Goal: Task Accomplishment & Management: Use online tool/utility

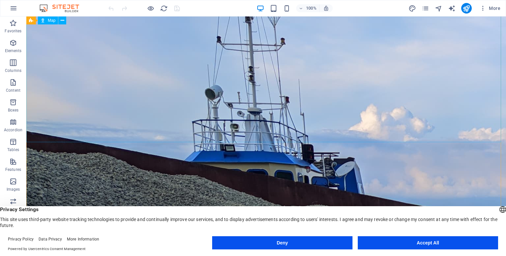
scroll to position [960, 0]
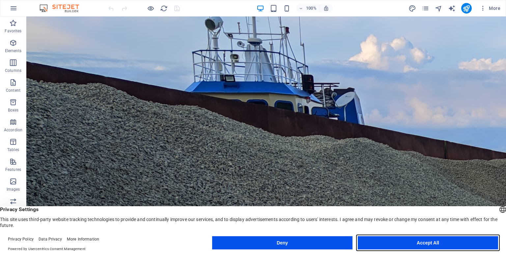
click at [417, 241] on button "Accept All" at bounding box center [428, 242] width 140 height 13
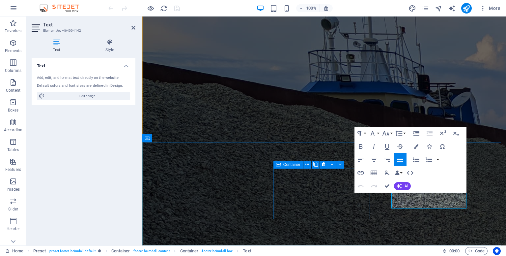
scroll to position [873, 0]
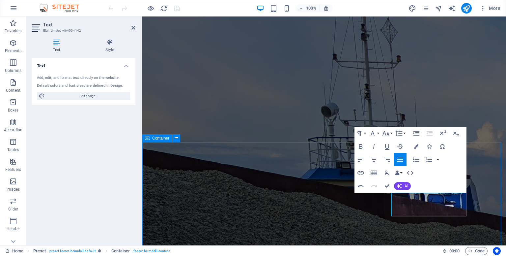
scroll to position [960, 0]
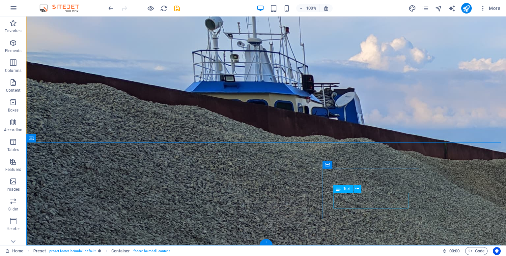
click at [359, 189] on button at bounding box center [358, 189] width 8 height 8
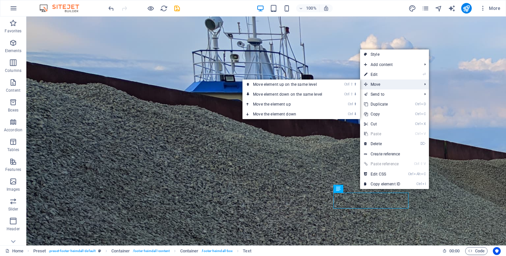
click at [387, 86] on span "Move" at bounding box center [389, 84] width 59 height 10
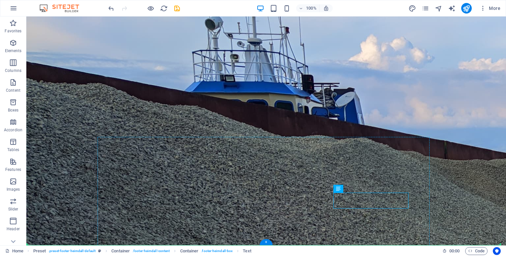
drag, startPoint x: 334, startPoint y: 193, endPoint x: 327, endPoint y: 191, distance: 7.8
click at [358, 190] on icon at bounding box center [358, 188] width 4 height 7
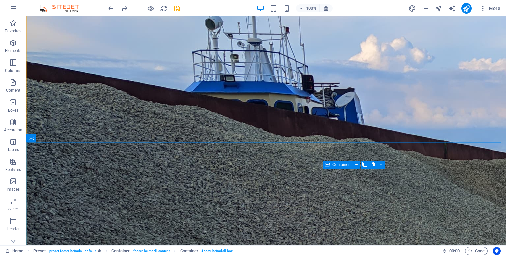
click at [329, 164] on icon at bounding box center [327, 164] width 5 height 8
drag, startPoint x: 329, startPoint y: 164, endPoint x: 345, endPoint y: 164, distance: 16.5
click at [345, 164] on div "Container" at bounding box center [338, 164] width 30 height 8
click at [355, 163] on icon at bounding box center [357, 164] width 4 height 7
click at [383, 166] on button at bounding box center [381, 164] width 8 height 8
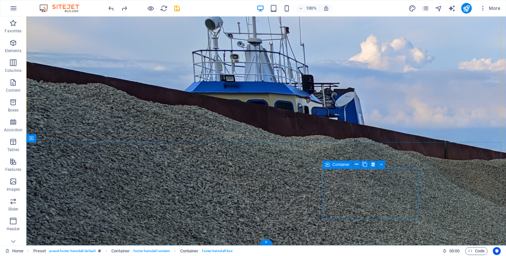
click at [357, 164] on icon at bounding box center [357, 164] width 4 height 7
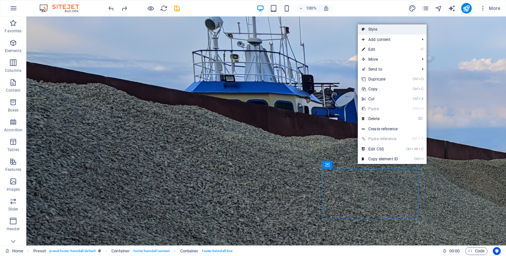
click at [383, 28] on link "Style" at bounding box center [392, 29] width 69 height 10
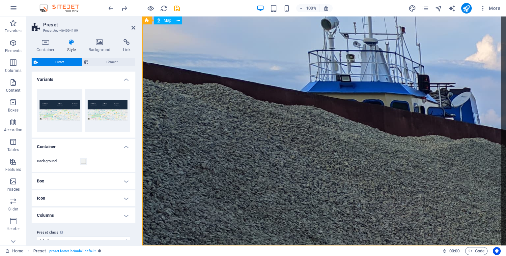
scroll to position [873, 0]
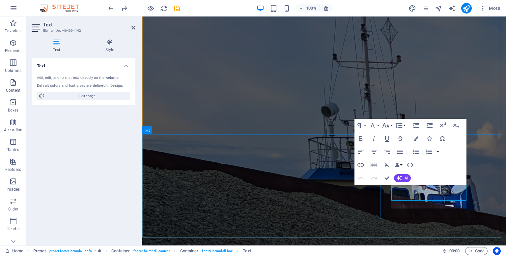
scroll to position [880, 0]
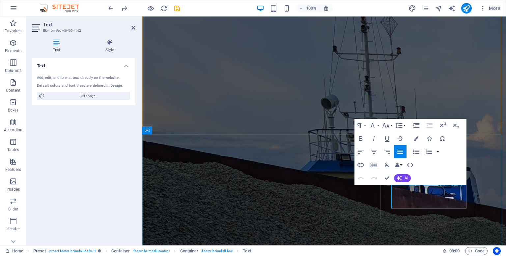
drag, startPoint x: 414, startPoint y: 205, endPoint x: 384, endPoint y: 187, distance: 35.6
click at [387, 128] on icon "button" at bounding box center [386, 125] width 8 height 8
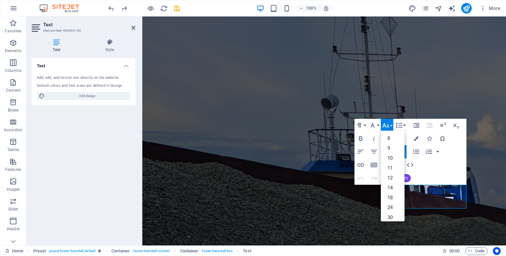
click at [387, 128] on icon "button" at bounding box center [386, 125] width 8 height 8
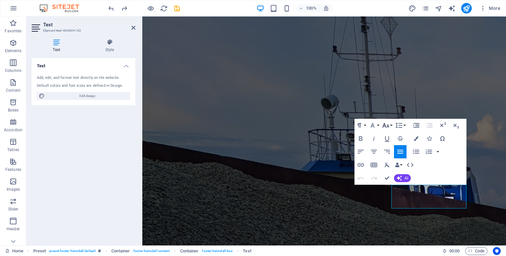
click at [387, 128] on icon "button" at bounding box center [386, 125] width 8 height 8
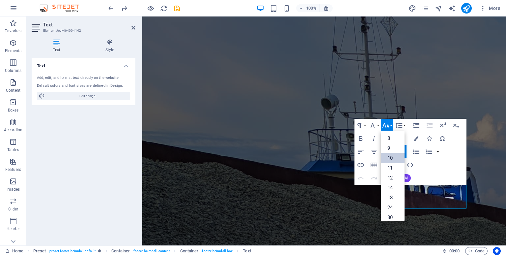
click at [390, 158] on link "10" at bounding box center [393, 158] width 24 height 10
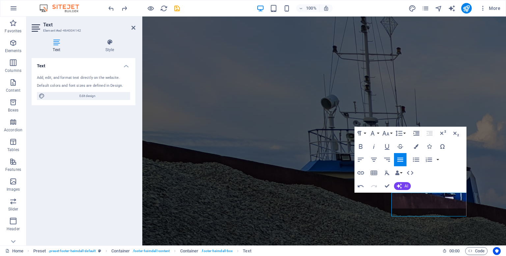
scroll to position [873, 0]
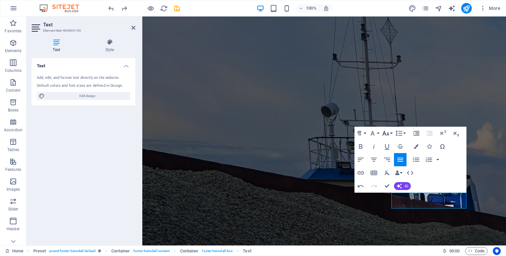
click at [390, 134] on button "Font Size" at bounding box center [387, 133] width 13 height 13
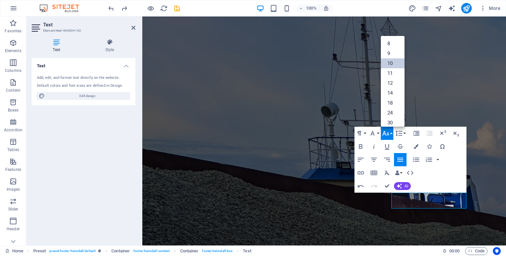
scroll to position [27, 0]
click at [388, 58] on link "12" at bounding box center [393, 56] width 24 height 10
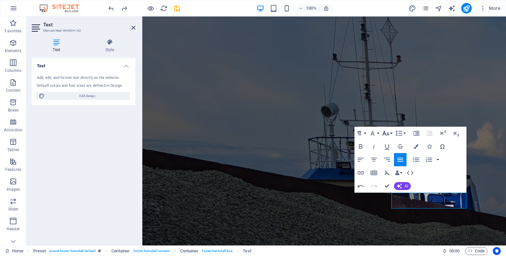
click at [384, 132] on icon "button" at bounding box center [386, 133] width 7 height 5
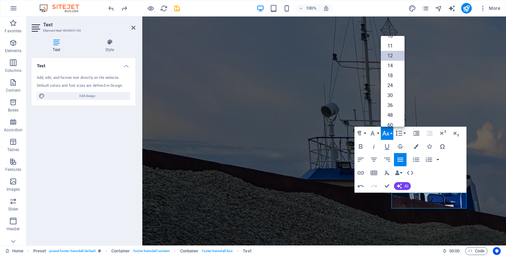
scroll to position [47, 0]
click at [394, 48] on link "14" at bounding box center [393, 46] width 24 height 10
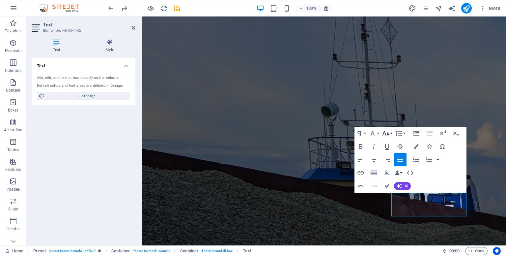
click at [384, 130] on icon "button" at bounding box center [386, 133] width 8 height 8
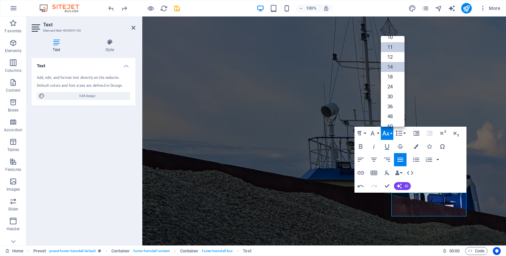
scroll to position [20, 0]
click at [392, 64] on link "12" at bounding box center [393, 63] width 24 height 10
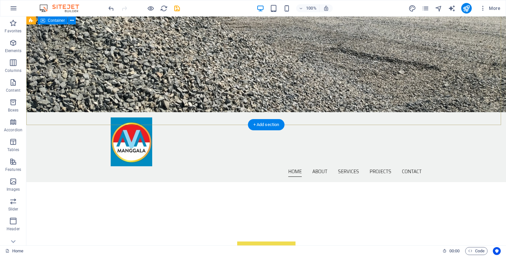
scroll to position [0, 0]
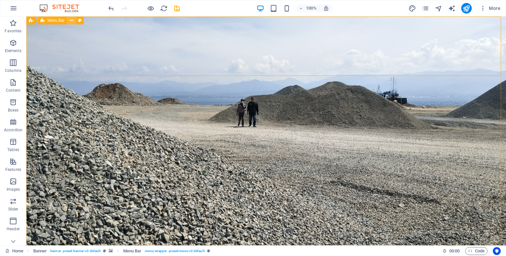
click at [71, 20] on icon at bounding box center [72, 20] width 4 height 7
click at [467, 10] on icon "publish" at bounding box center [467, 9] width 8 height 8
